Goal: Transaction & Acquisition: Download file/media

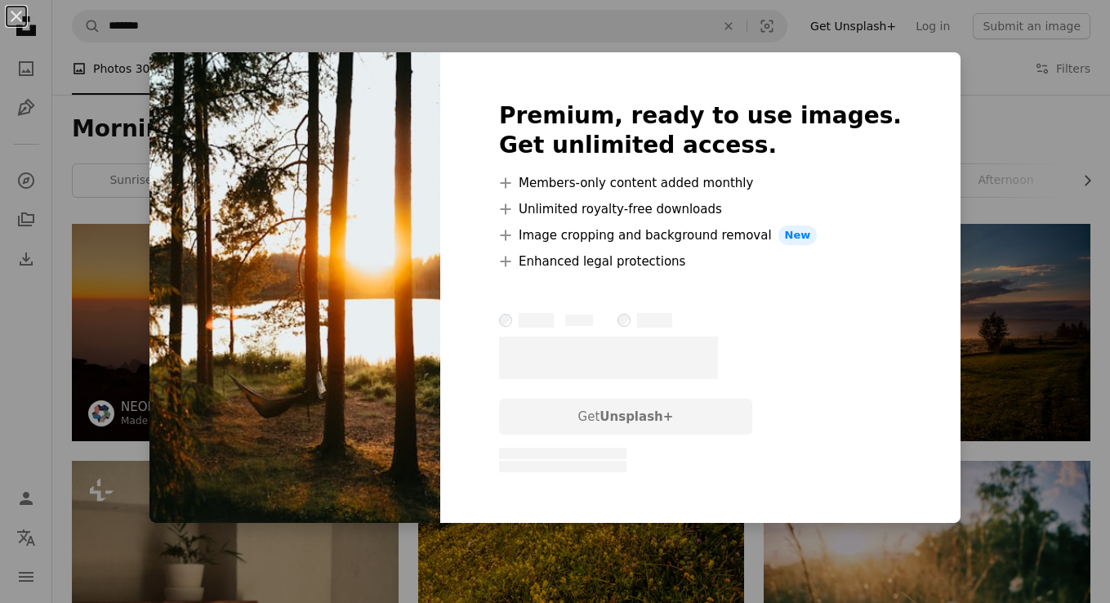
scroll to position [859, 0]
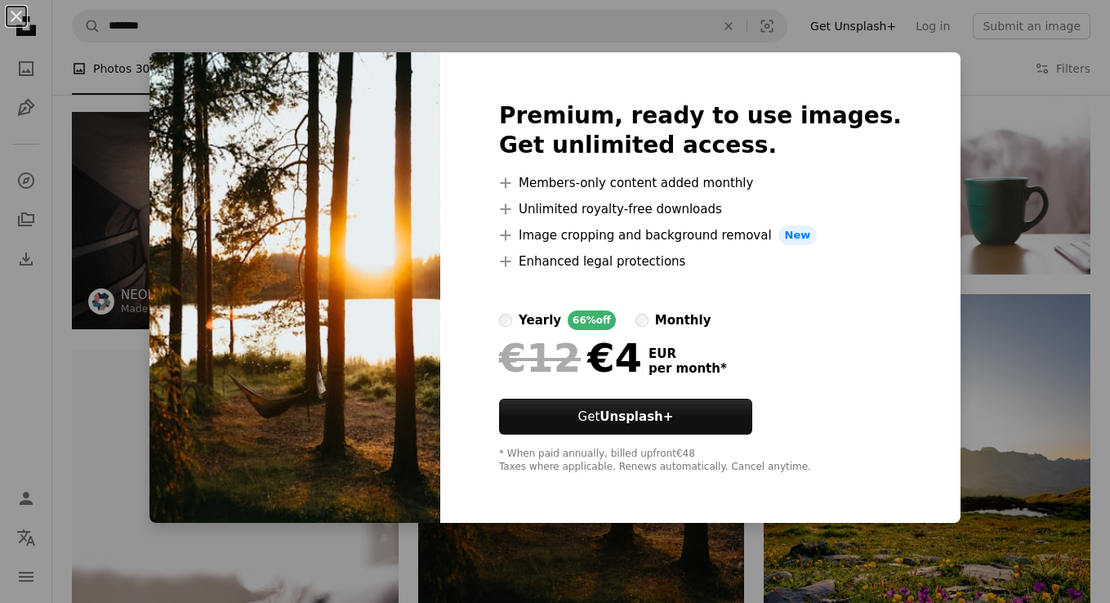
click at [1096, 290] on div "An X shape Premium, ready to use images. Get unlimited access. A plus sign Memb…" at bounding box center [555, 301] width 1110 height 603
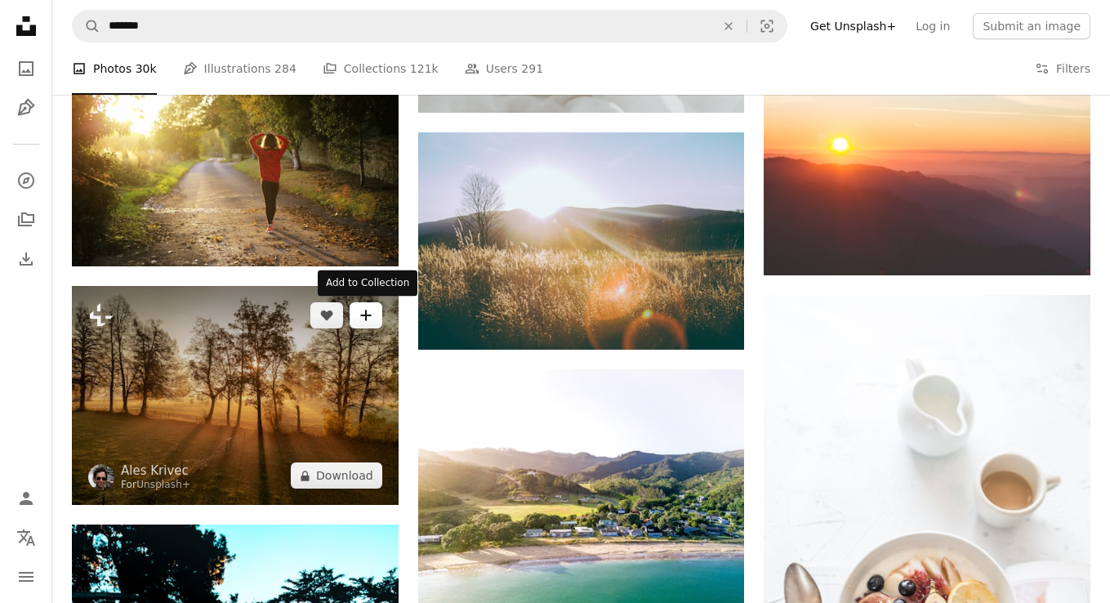
scroll to position [2522, 0]
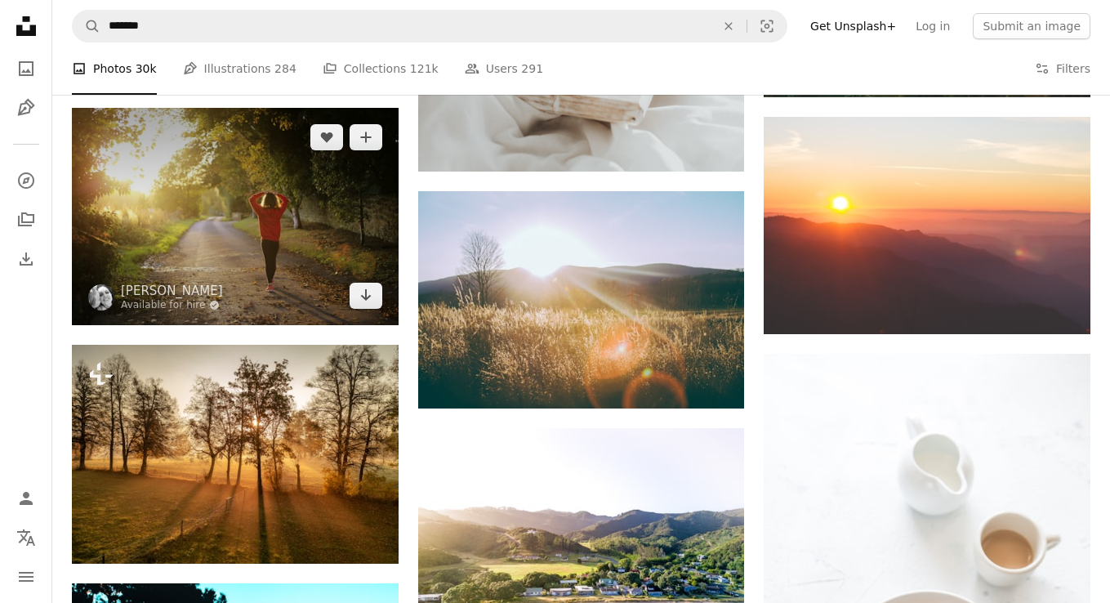
click at [382, 295] on img at bounding box center [235, 216] width 327 height 217
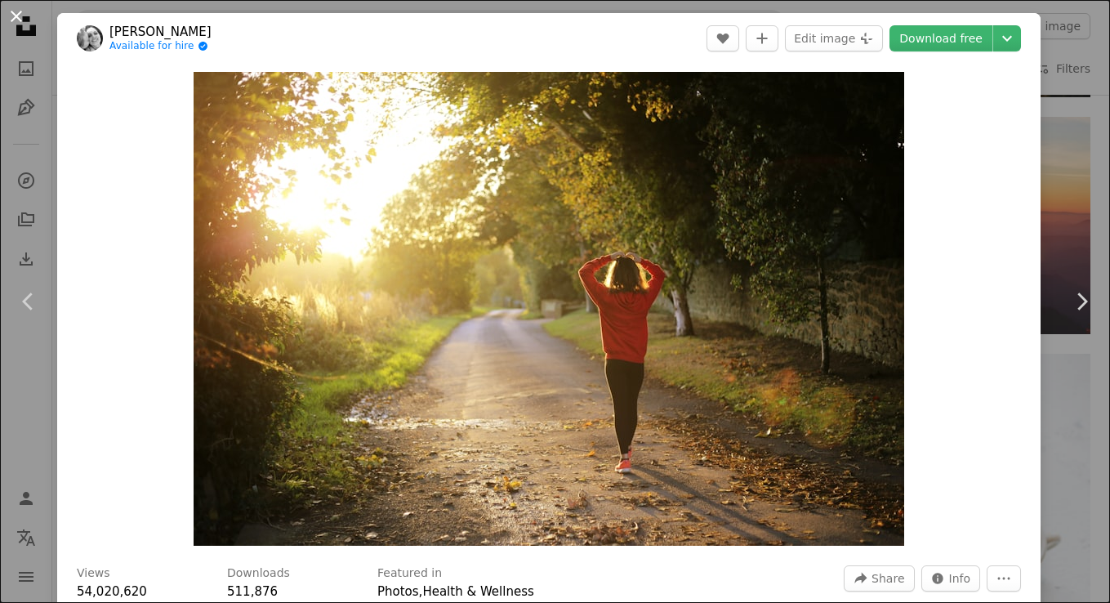
click at [21, 18] on button "An X shape" at bounding box center [17, 17] width 20 height 20
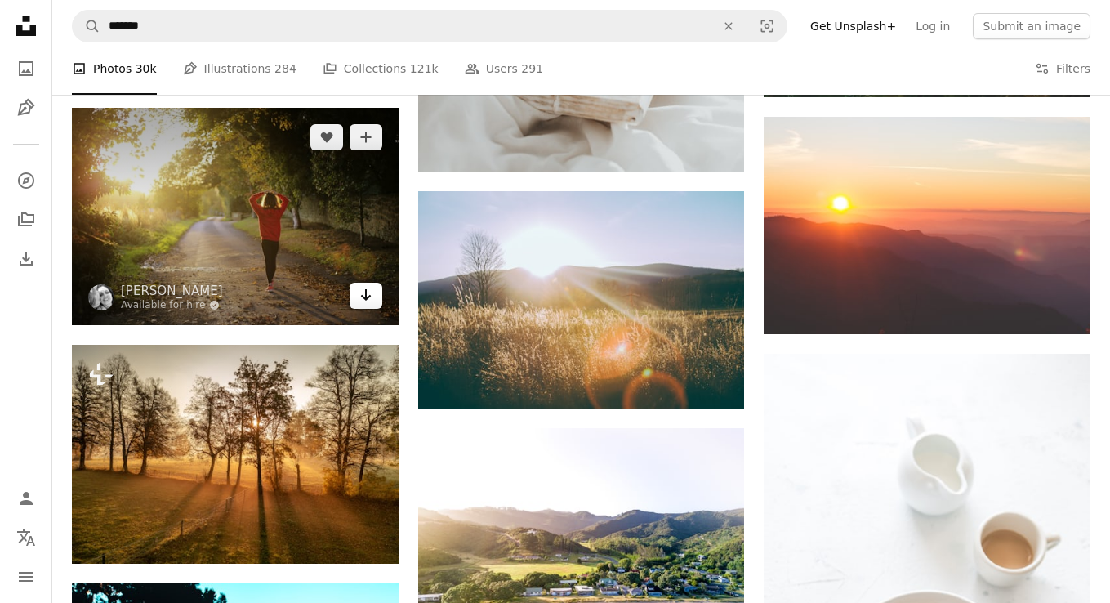
click at [368, 306] on link "Arrow pointing down" at bounding box center [366, 296] width 33 height 26
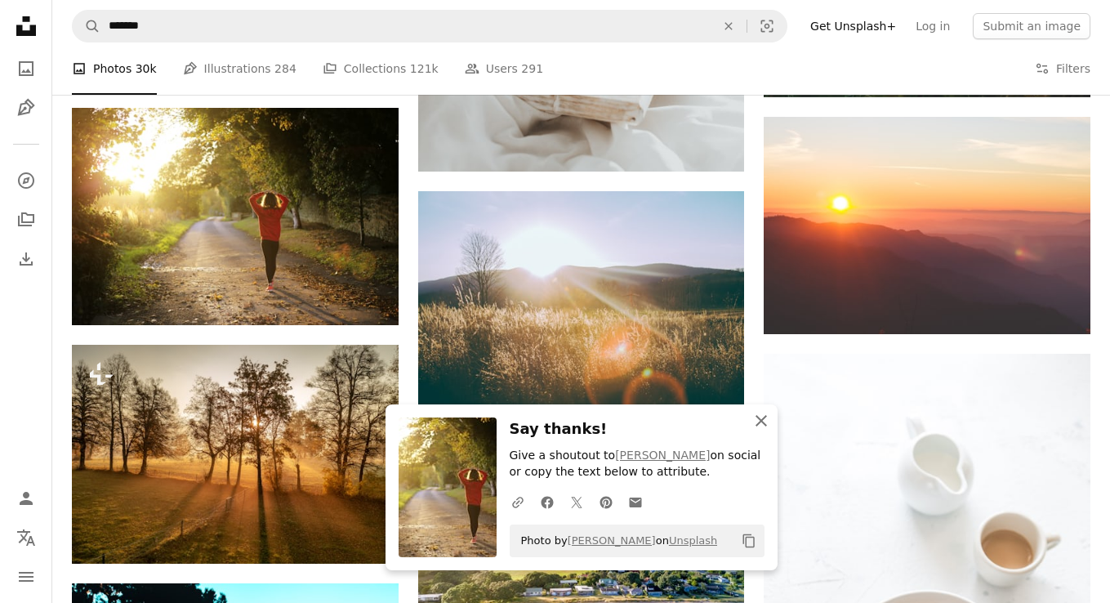
click at [766, 430] on button "An X shape Close" at bounding box center [761, 420] width 33 height 33
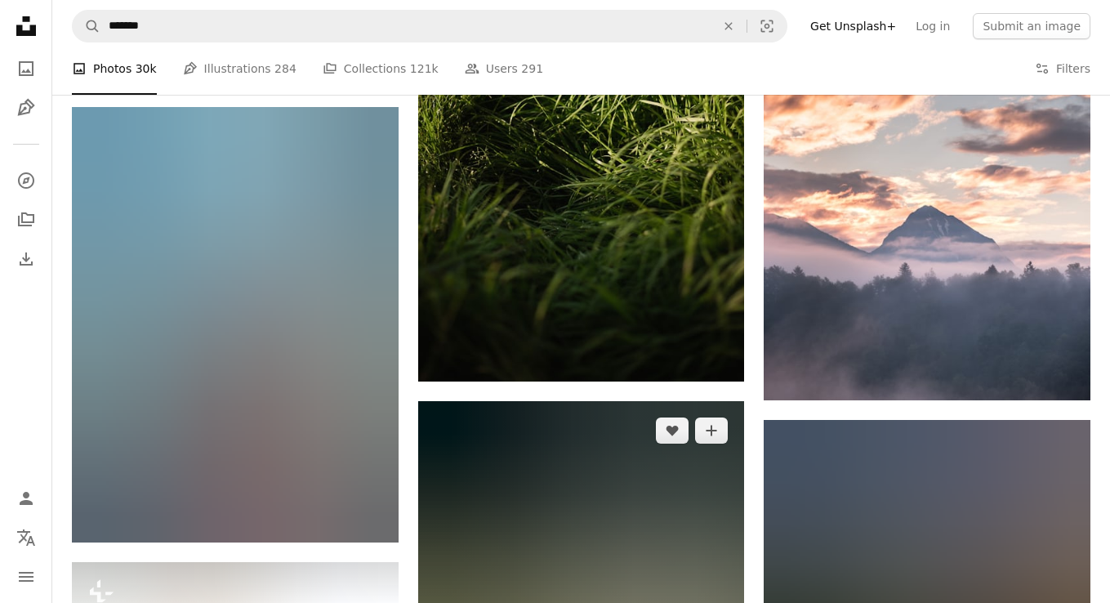
scroll to position [39039, 0]
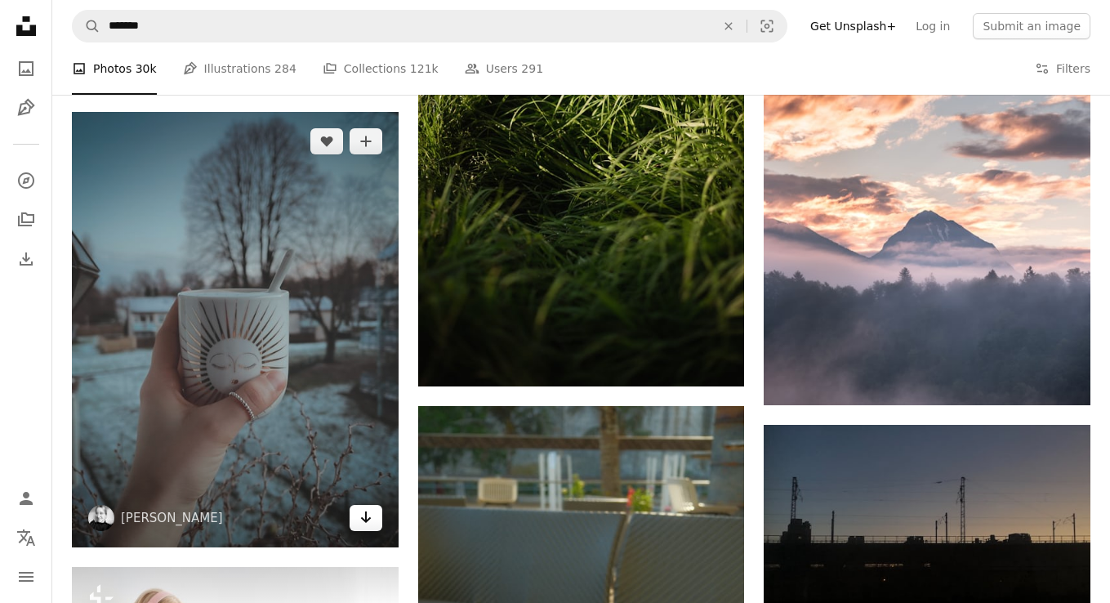
click at [370, 515] on icon "Arrow pointing down" at bounding box center [366, 517] width 13 height 20
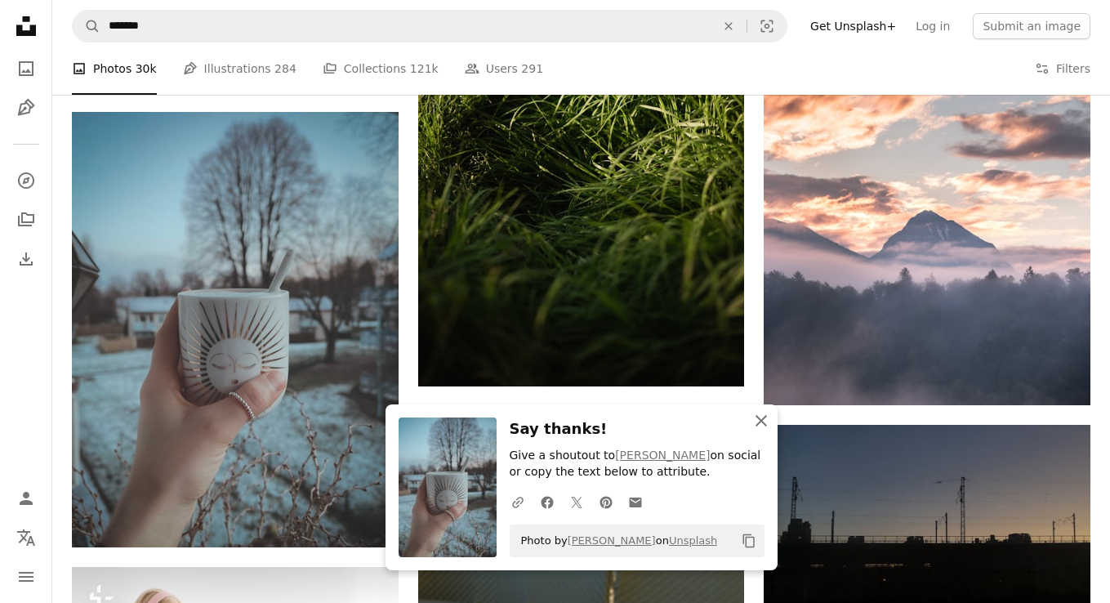
click at [761, 425] on icon "An X shape" at bounding box center [762, 421] width 20 height 20
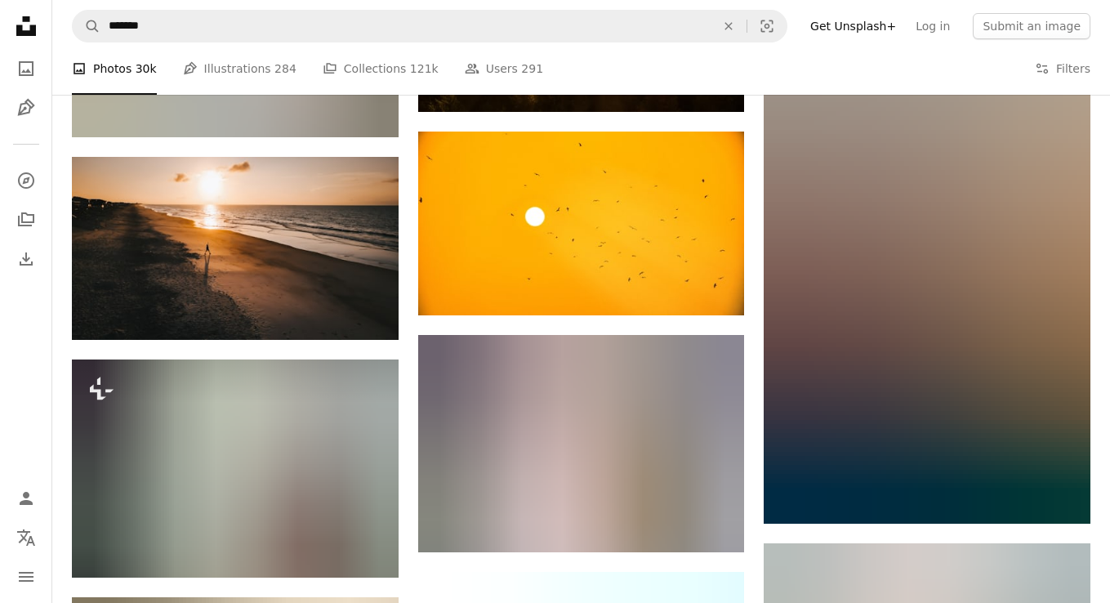
scroll to position [66111, 0]
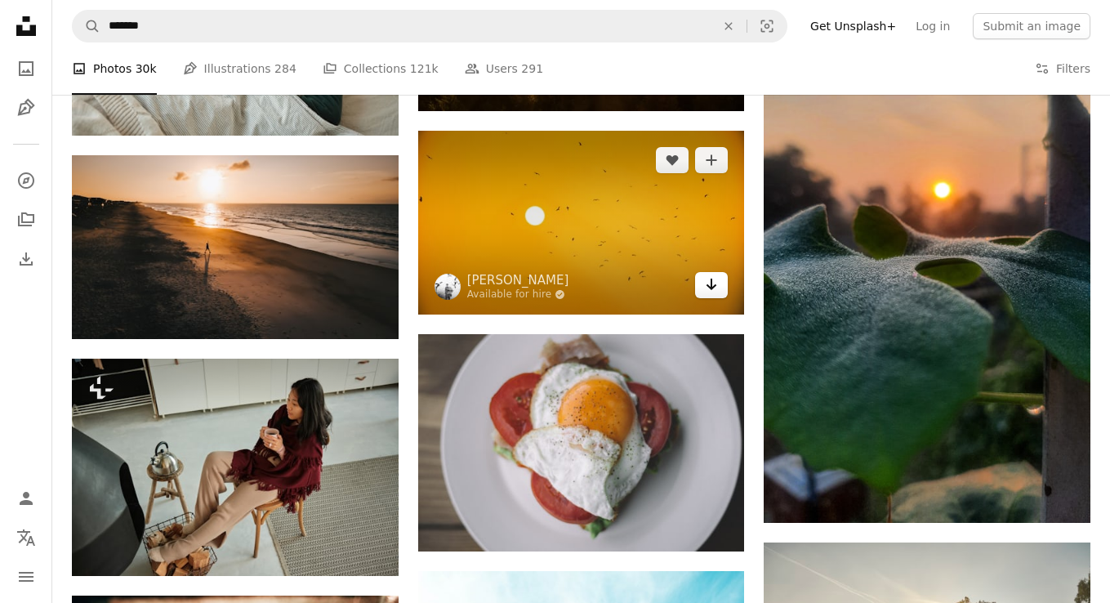
click at [709, 296] on link "Arrow pointing down" at bounding box center [711, 285] width 33 height 26
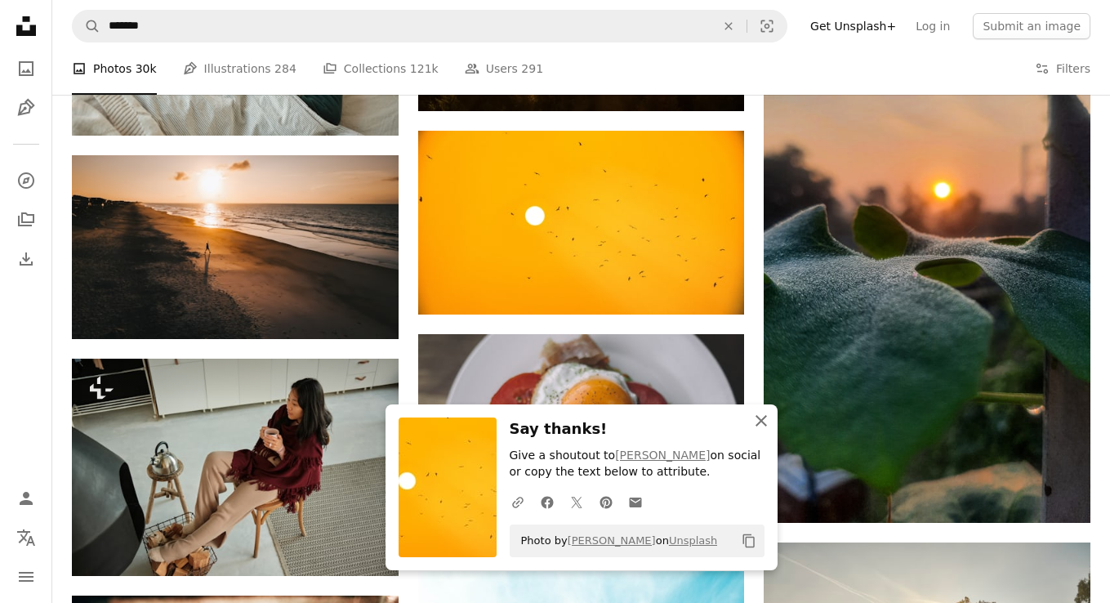
click at [759, 418] on icon "button" at bounding box center [761, 420] width 11 height 11
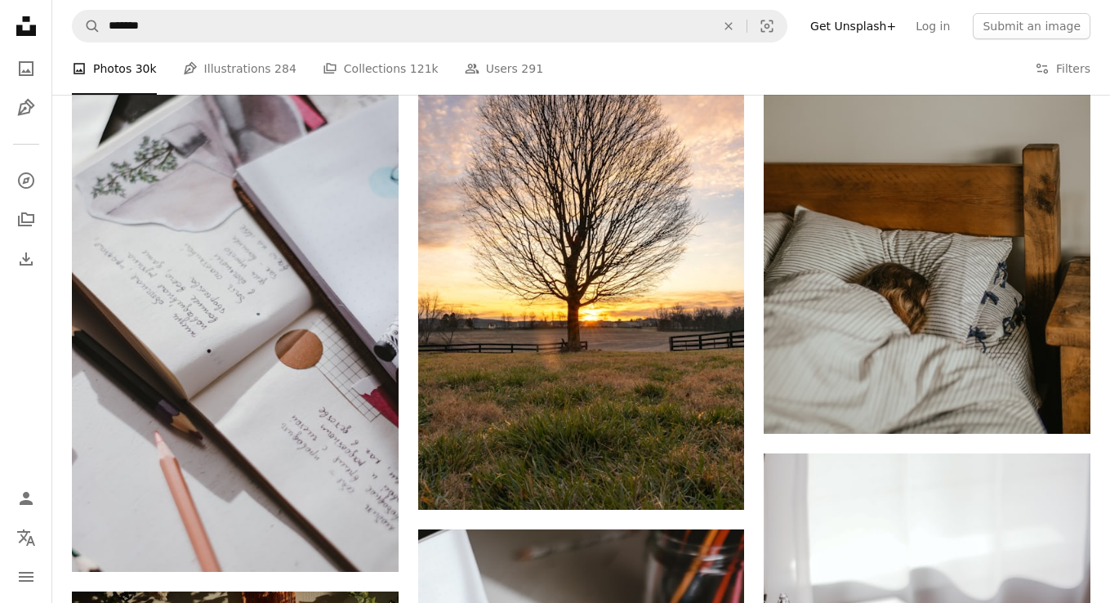
scroll to position [96406, 0]
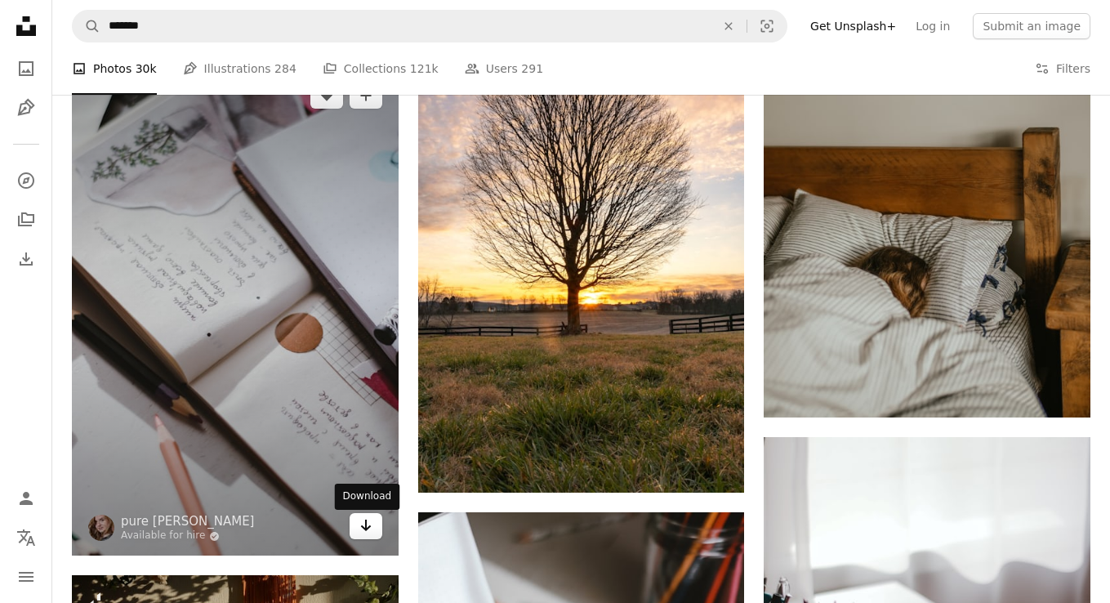
click at [371, 529] on icon "Arrow pointing down" at bounding box center [366, 526] width 13 height 20
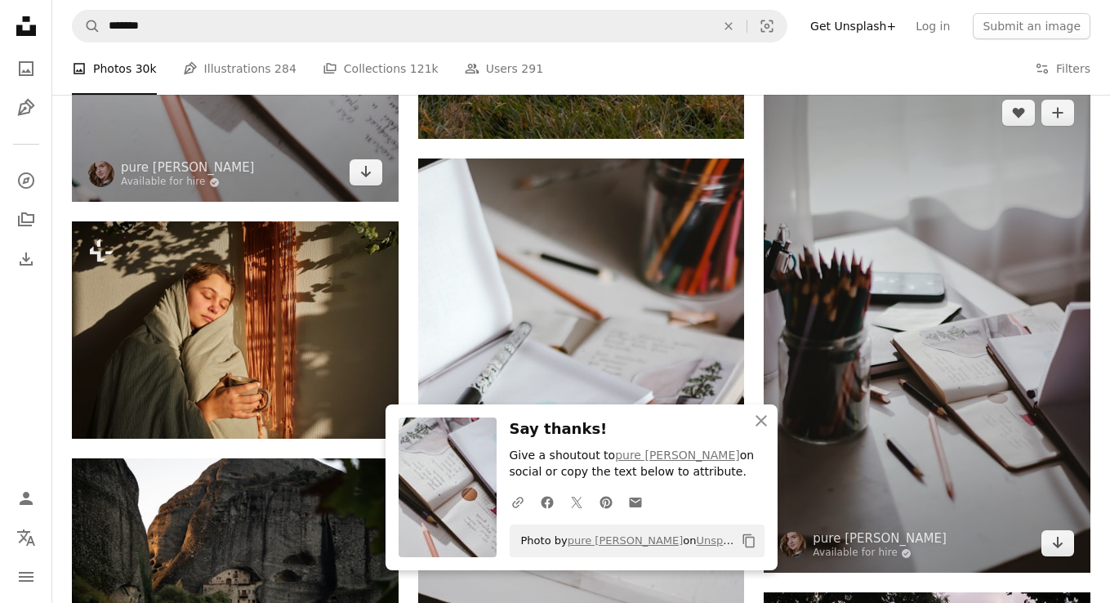
scroll to position [96775, 0]
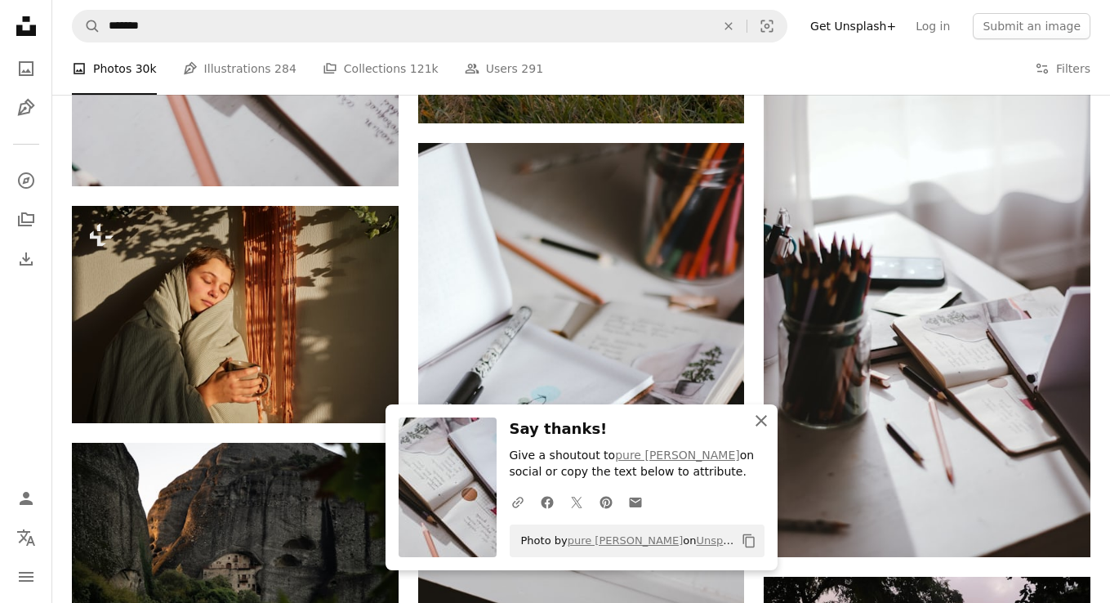
click at [764, 422] on icon "An X shape" at bounding box center [762, 421] width 20 height 20
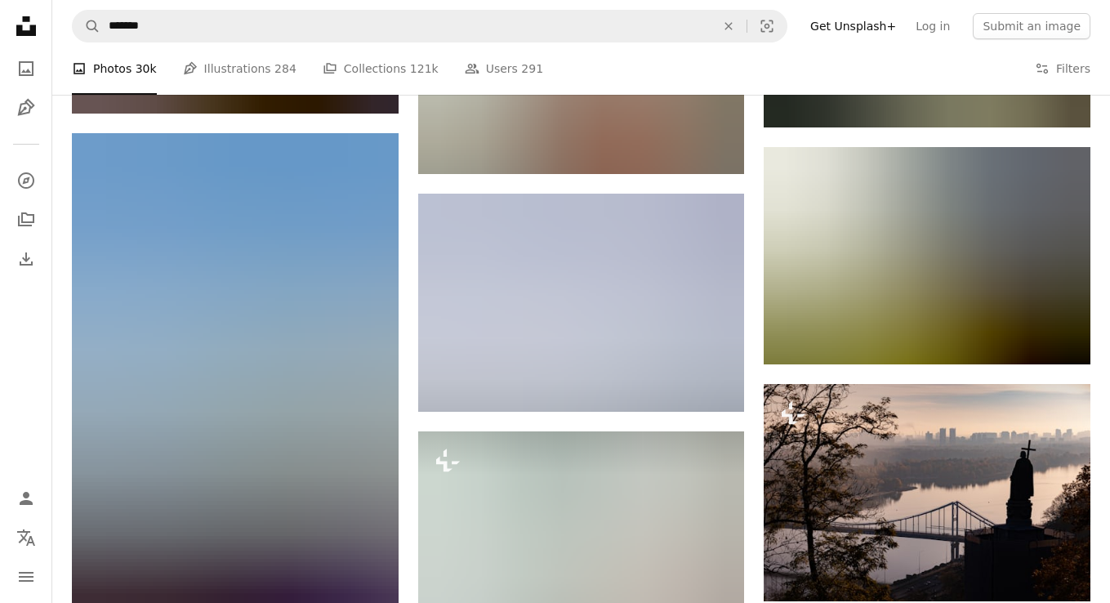
scroll to position [126813, 0]
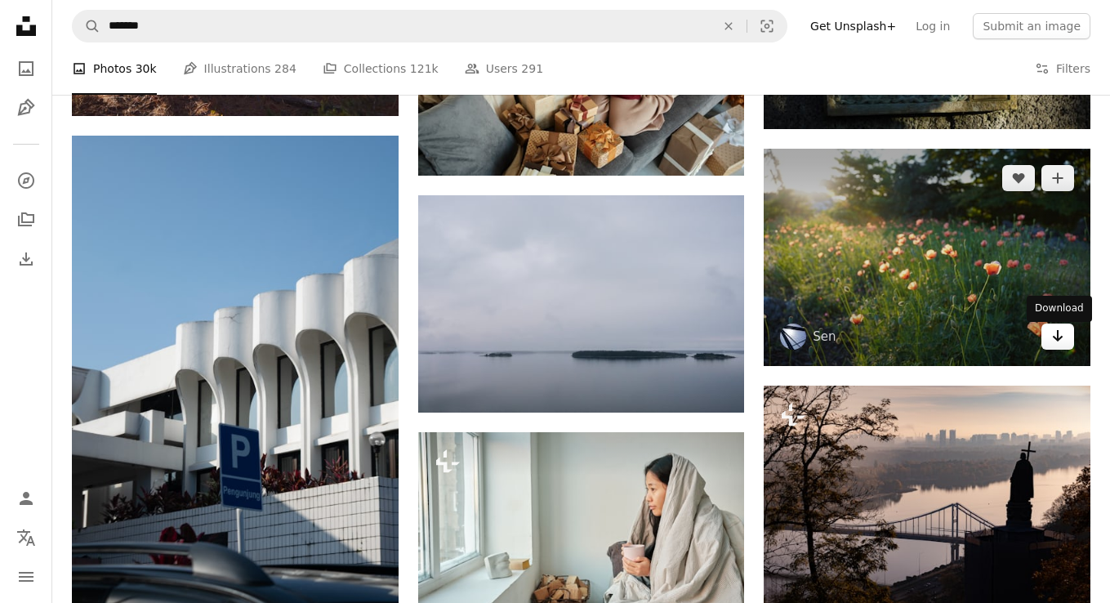
click at [1054, 342] on icon "Download" at bounding box center [1058, 335] width 11 height 11
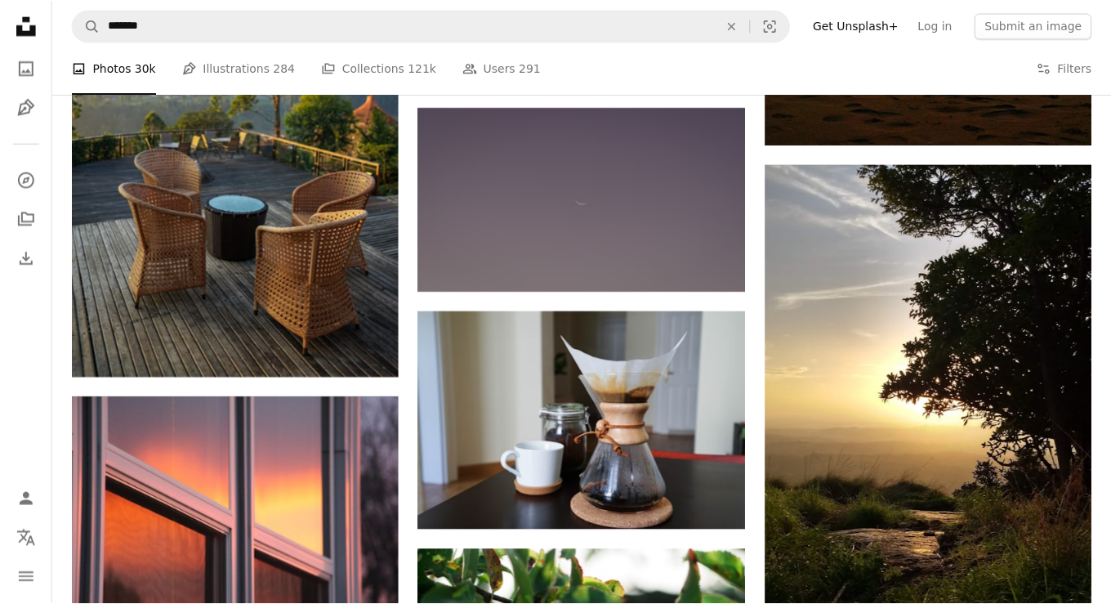
scroll to position [137007, 0]
